Goal: Transaction & Acquisition: Subscribe to service/newsletter

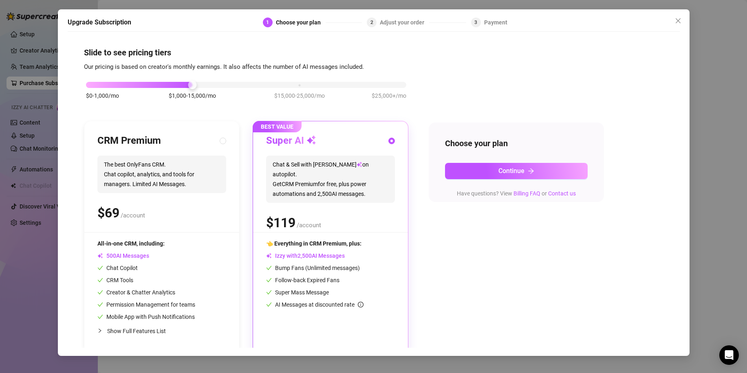
scroll to position [6, 0]
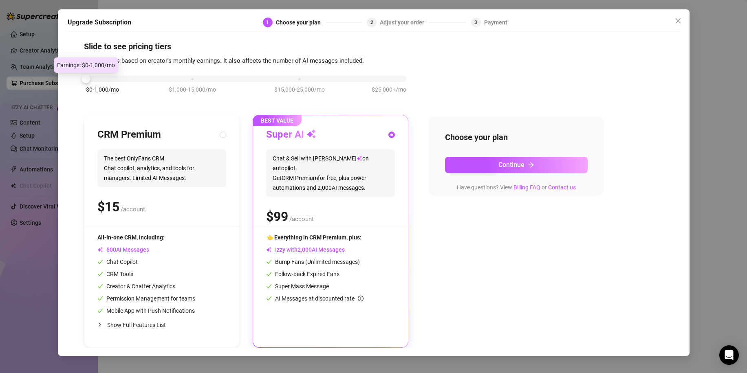
drag, startPoint x: 191, startPoint y: 77, endPoint x: 91, endPoint y: 87, distance: 100.3
click at [91, 79] on div "$0-1,000/mo $1,000-15,000/mo $15,000-25,000/mo $25,000+/mo" at bounding box center [246, 76] width 320 height 5
click at [192, 79] on div "$0-1,000/mo $1,000-15,000/mo $15,000-25,000/mo $25,000+/mo" at bounding box center [246, 76] width 320 height 5
click at [298, 79] on div "$0-1,000/mo $1,000-15,000/mo $15,000-25,000/mo $25,000+/mo" at bounding box center [246, 76] width 320 height 5
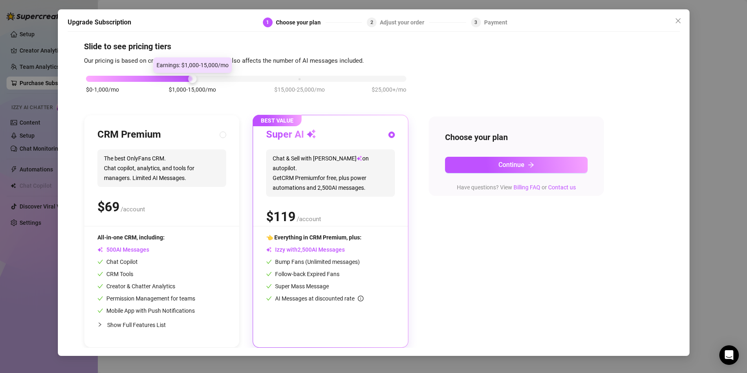
drag, startPoint x: 298, startPoint y: 80, endPoint x: 167, endPoint y: 80, distance: 131.7
click at [167, 79] on div "$0-1,000/mo $1,000-15,000/mo $15,000-25,000/mo $25,000+/mo" at bounding box center [246, 76] width 320 height 5
click at [680, 21] on icon "close" at bounding box center [678, 21] width 7 height 7
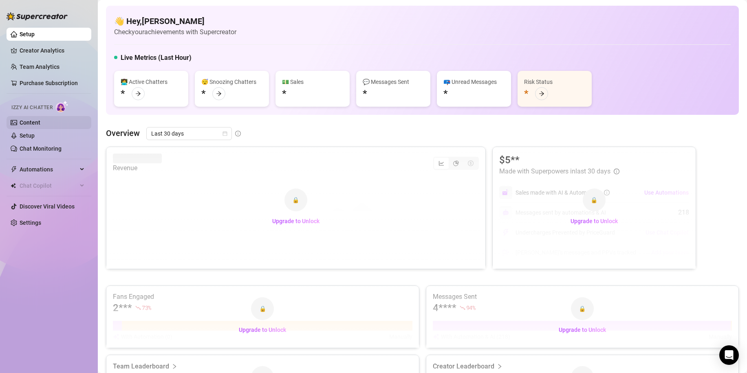
click at [35, 124] on link "Content" at bounding box center [30, 122] width 21 height 7
